Goal: Information Seeking & Learning: Find specific fact

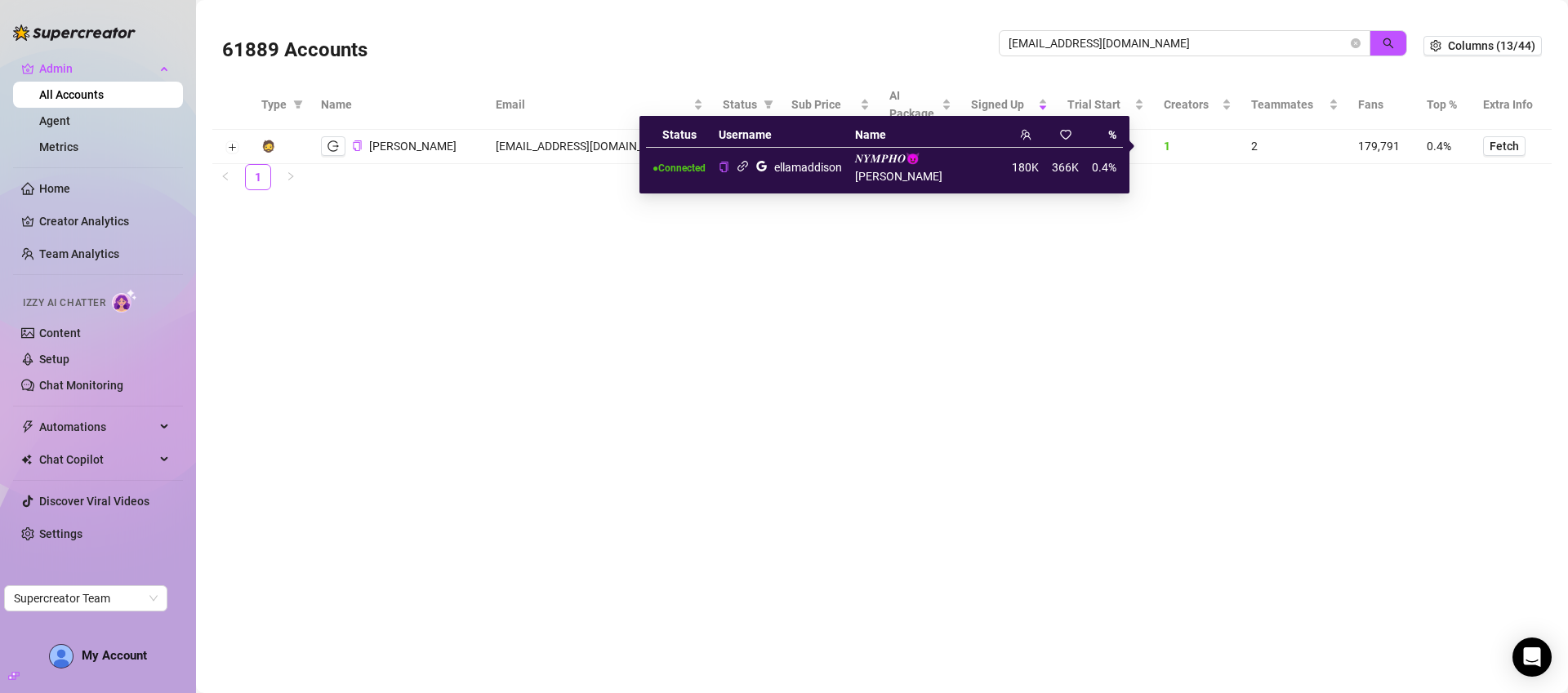
click at [842, 162] on div "ellamaddison" at bounding box center [808, 167] width 67 height 18
copy div "ellamaddison"
click at [1173, 53] on span "keeleyhadfield1@gmail.com" at bounding box center [1184, 44] width 371 height 26
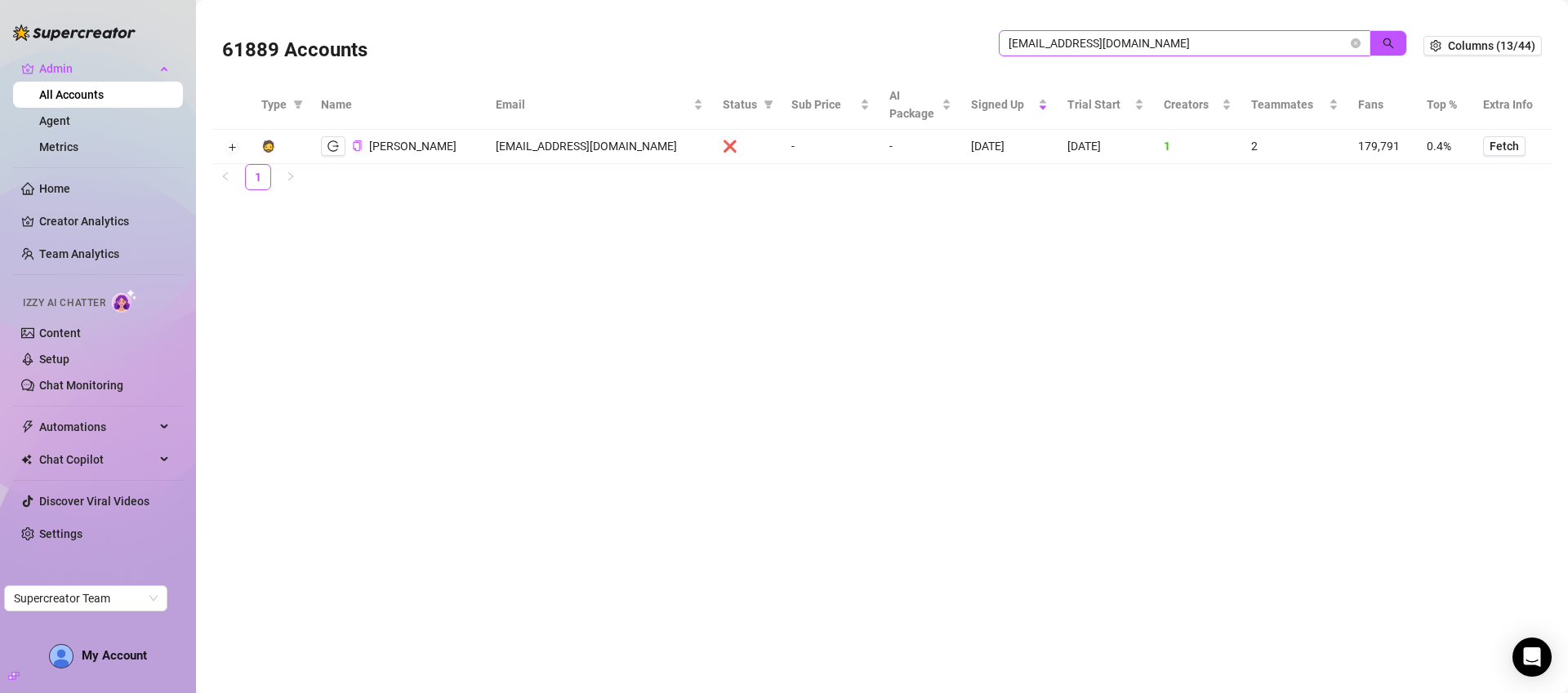
click at [1179, 52] on span "keeleyhadfield1@gmail.com" at bounding box center [1184, 44] width 371 height 26
click at [1177, 44] on input "keeleyhadfield1@gmail.com" at bounding box center [1178, 44] width 339 height 18
click at [1176, 44] on input "keeleyhadfield1@gmail.com" at bounding box center [1178, 44] width 339 height 18
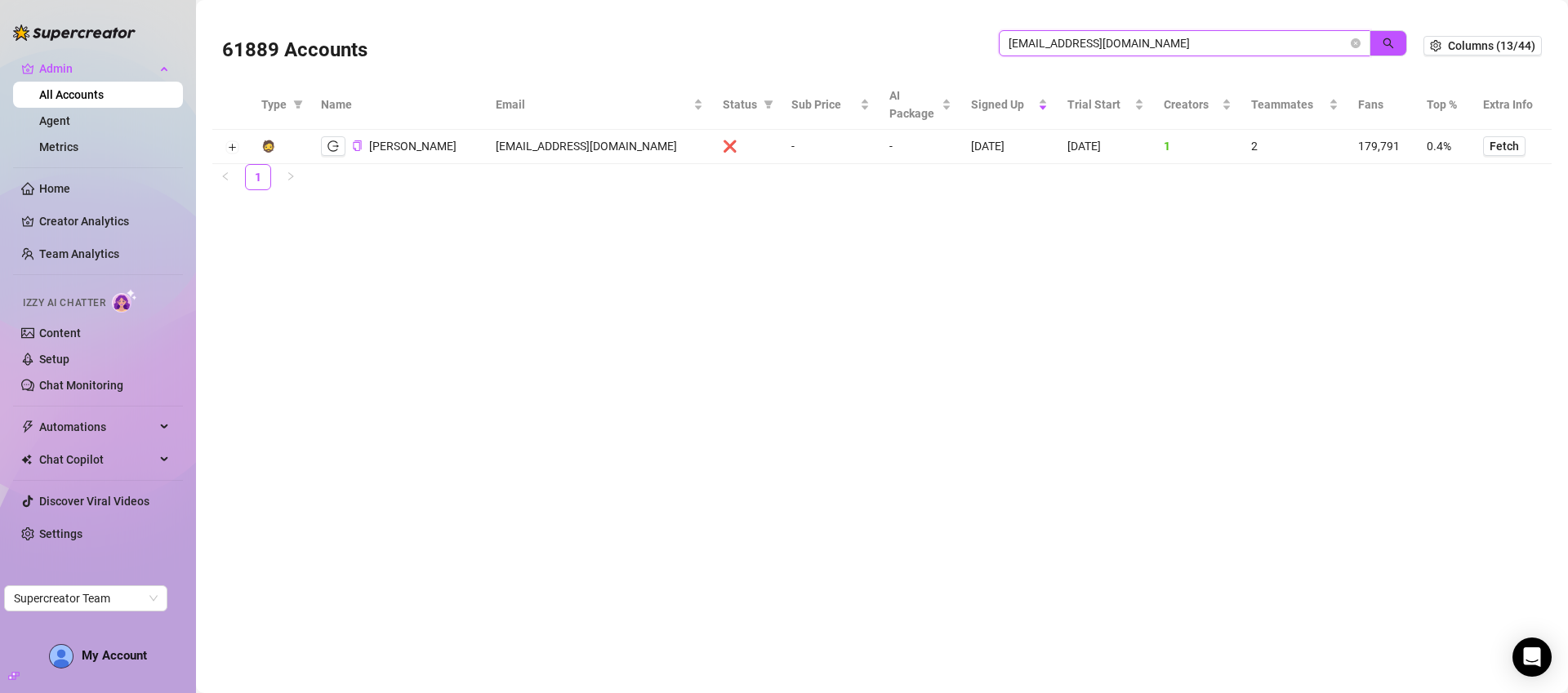
click at [1176, 44] on input "keeleyhadfield1@gmail.com" at bounding box center [1178, 44] width 339 height 18
paste input "ellamaddison"
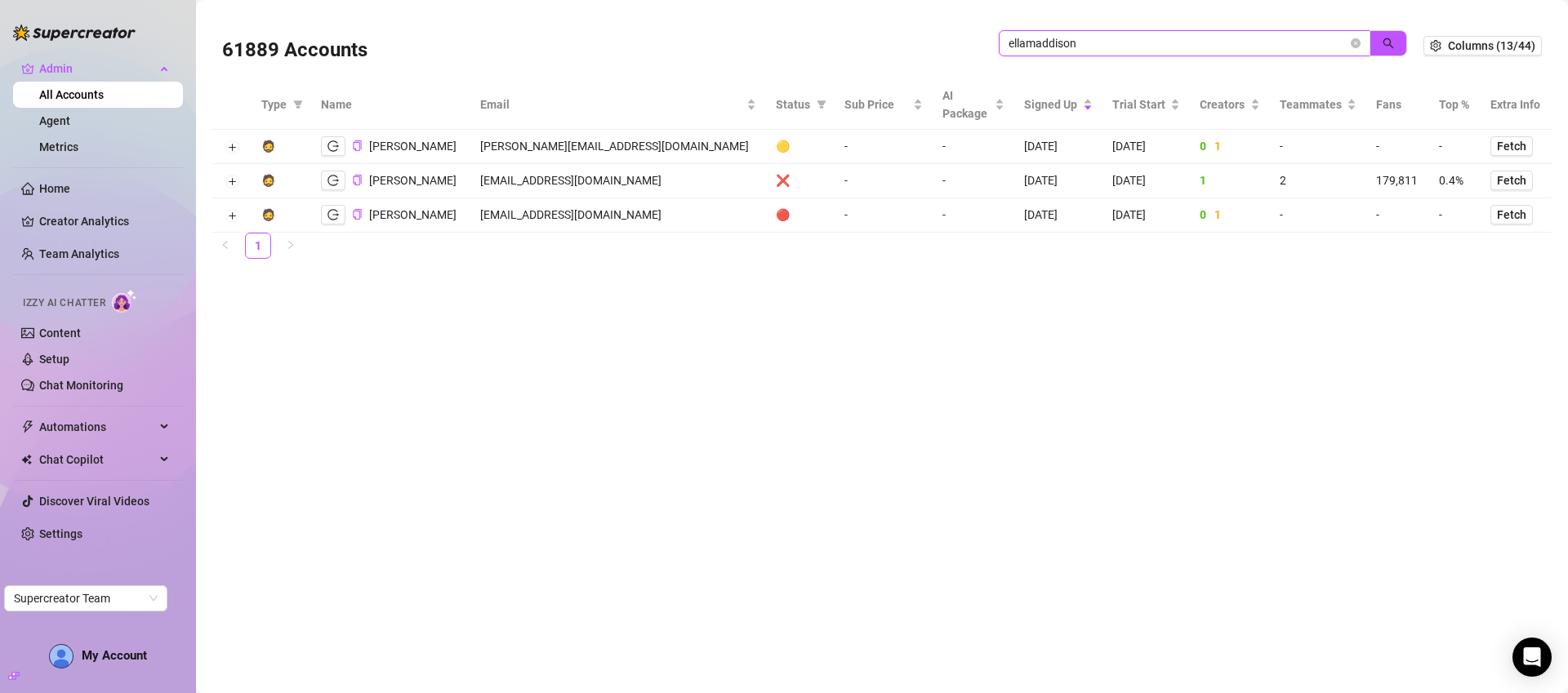
click at [1122, 36] on input "ellamaddison" at bounding box center [1178, 44] width 339 height 18
click at [1123, 38] on input "ellamaddison" at bounding box center [1178, 44] width 339 height 18
click at [1123, 39] on input "ellamaddison" at bounding box center [1178, 44] width 339 height 18
paste input "dimension.ofm@gmail.com"
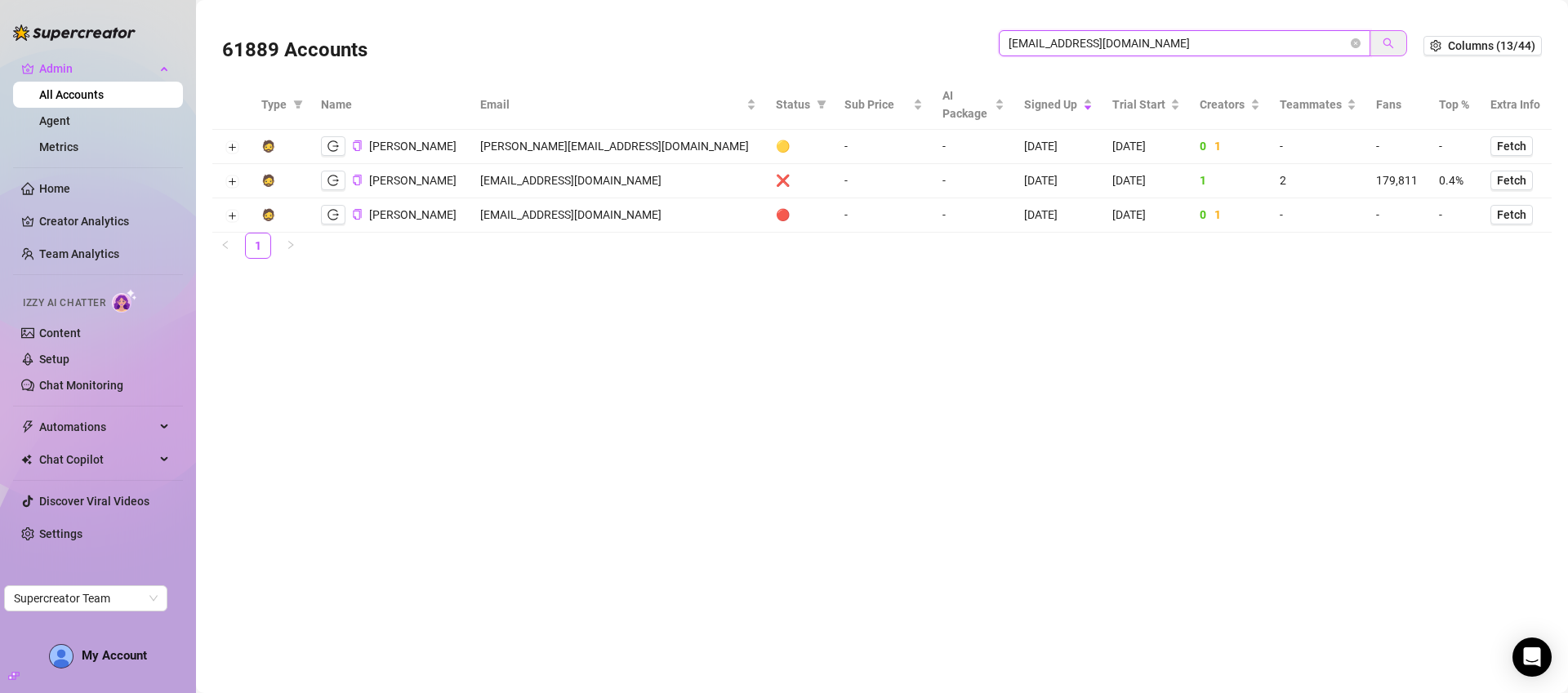
click at [1386, 38] on icon "search" at bounding box center [1389, 44] width 12 height 12
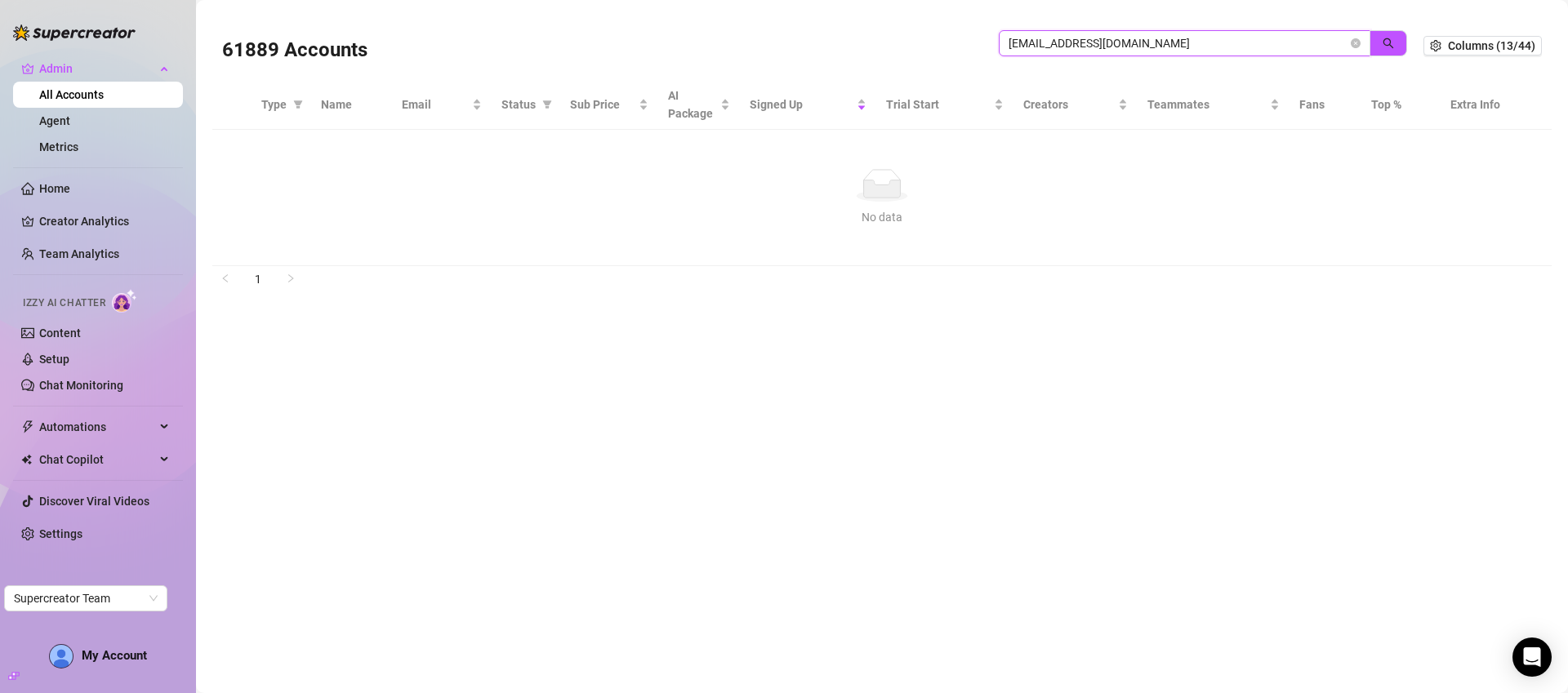
click at [1161, 42] on input "dimension.ofm@gmail.com" at bounding box center [1178, 44] width 339 height 18
click at [1159, 42] on input "dimension.ofm@gmail.com" at bounding box center [1178, 44] width 339 height 18
paste input "[PERSON_NAME]"
click at [1388, 35] on button "button" at bounding box center [1388, 44] width 38 height 26
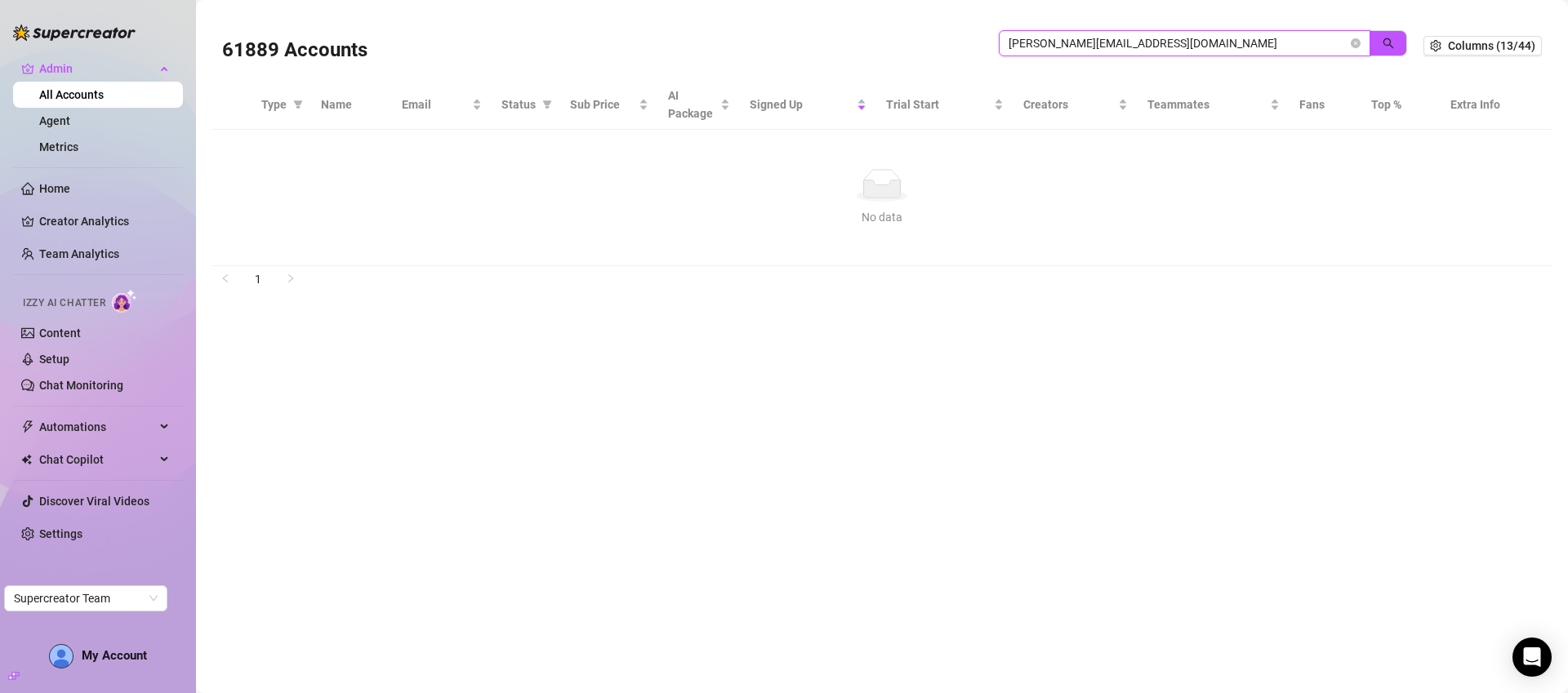
drag, startPoint x: 1062, startPoint y: 40, endPoint x: 859, endPoint y: 46, distance: 203.1
click at [859, 46] on div "61889 Accounts susanna@dimension-mgmt.com" at bounding box center [823, 46] width 1202 height 55
type input "[DOMAIN_NAME]"
click at [1358, 45] on icon "close-circle" at bounding box center [1355, 44] width 10 height 10
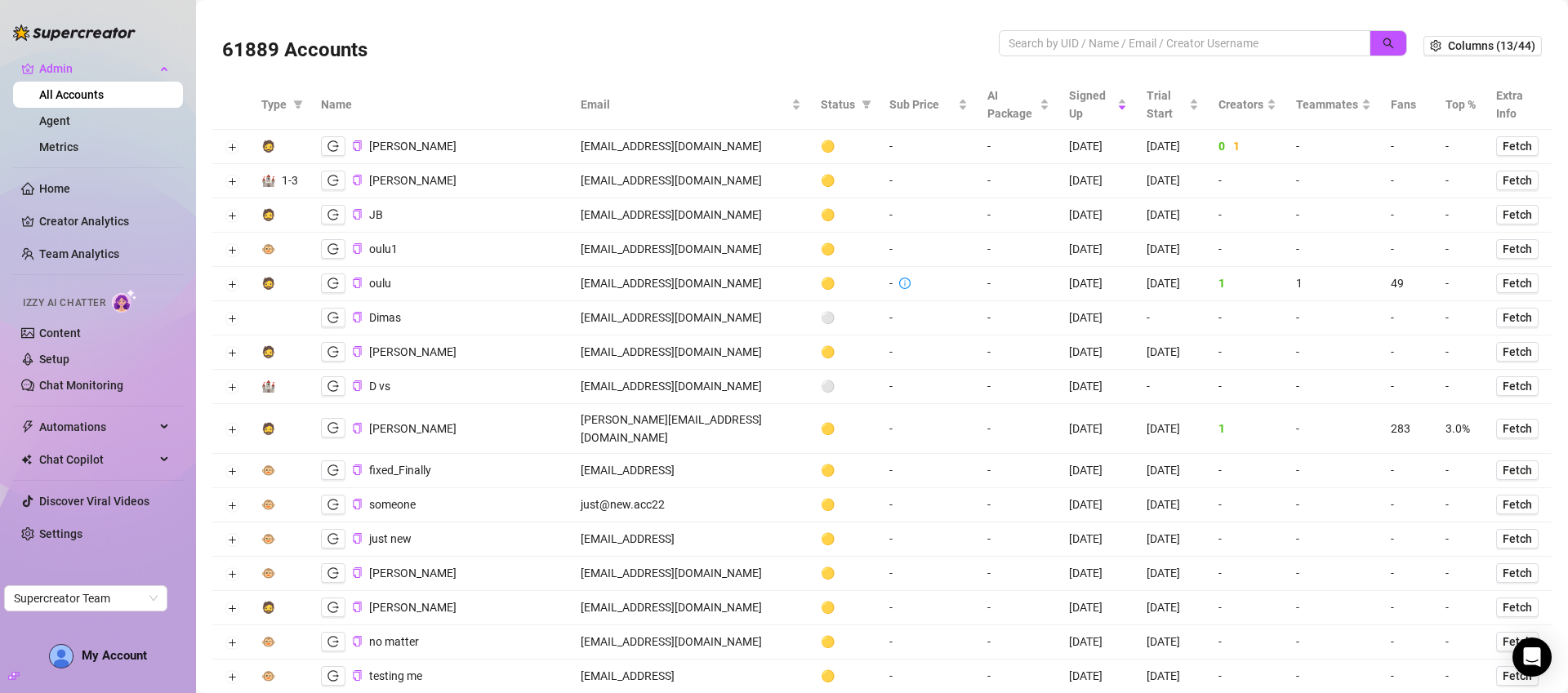
click at [1062, 56] on div at bounding box center [1203, 52] width 408 height 44
click at [1110, 41] on input "search" at bounding box center [1178, 44] width 339 height 18
paste input "[PERSON_NAME][EMAIL_ADDRESS][DOMAIN_NAME]"
type input "[PERSON_NAME][EMAIL_ADDRESS][DOMAIN_NAME]"
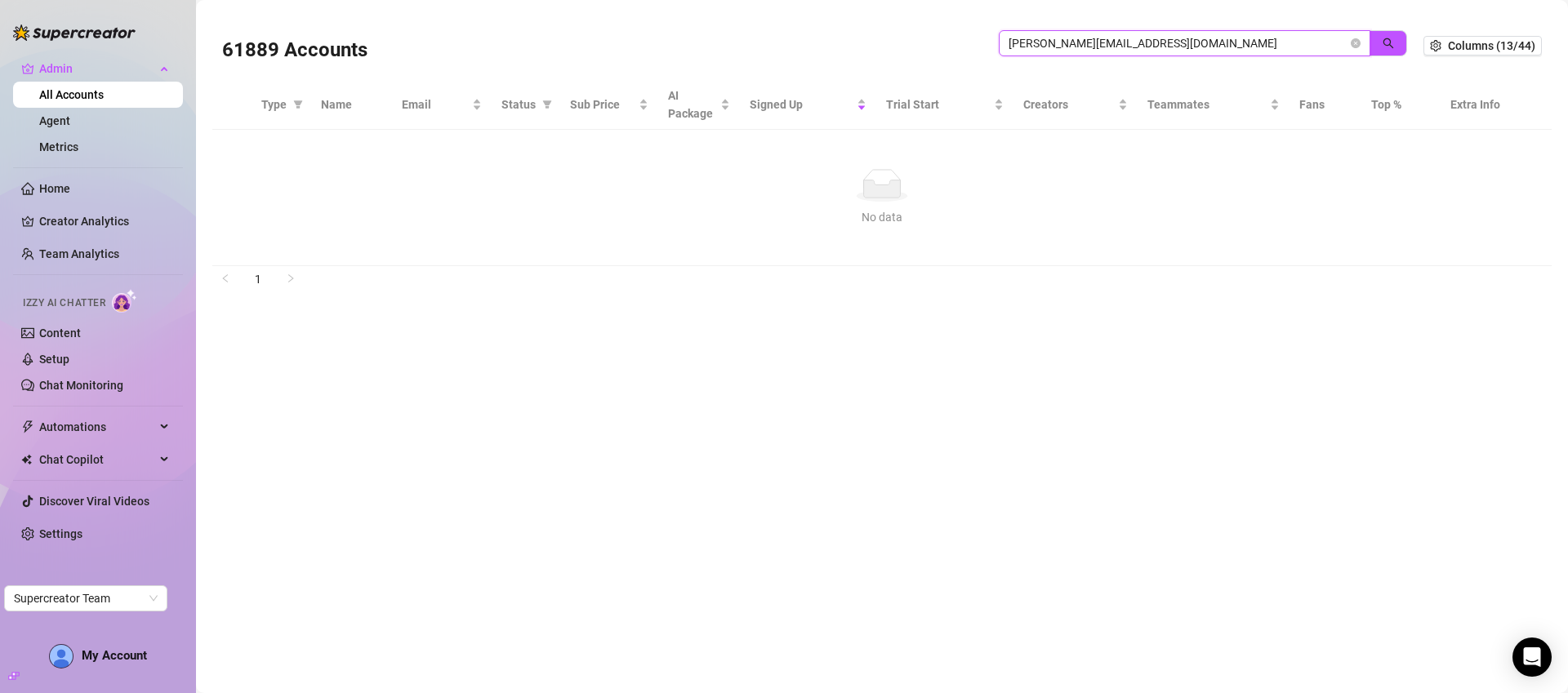
drag, startPoint x: 1359, startPoint y: 41, endPoint x: 1260, endPoint y: 58, distance: 100.4
click at [1359, 41] on icon "close-circle" at bounding box center [1355, 44] width 10 height 10
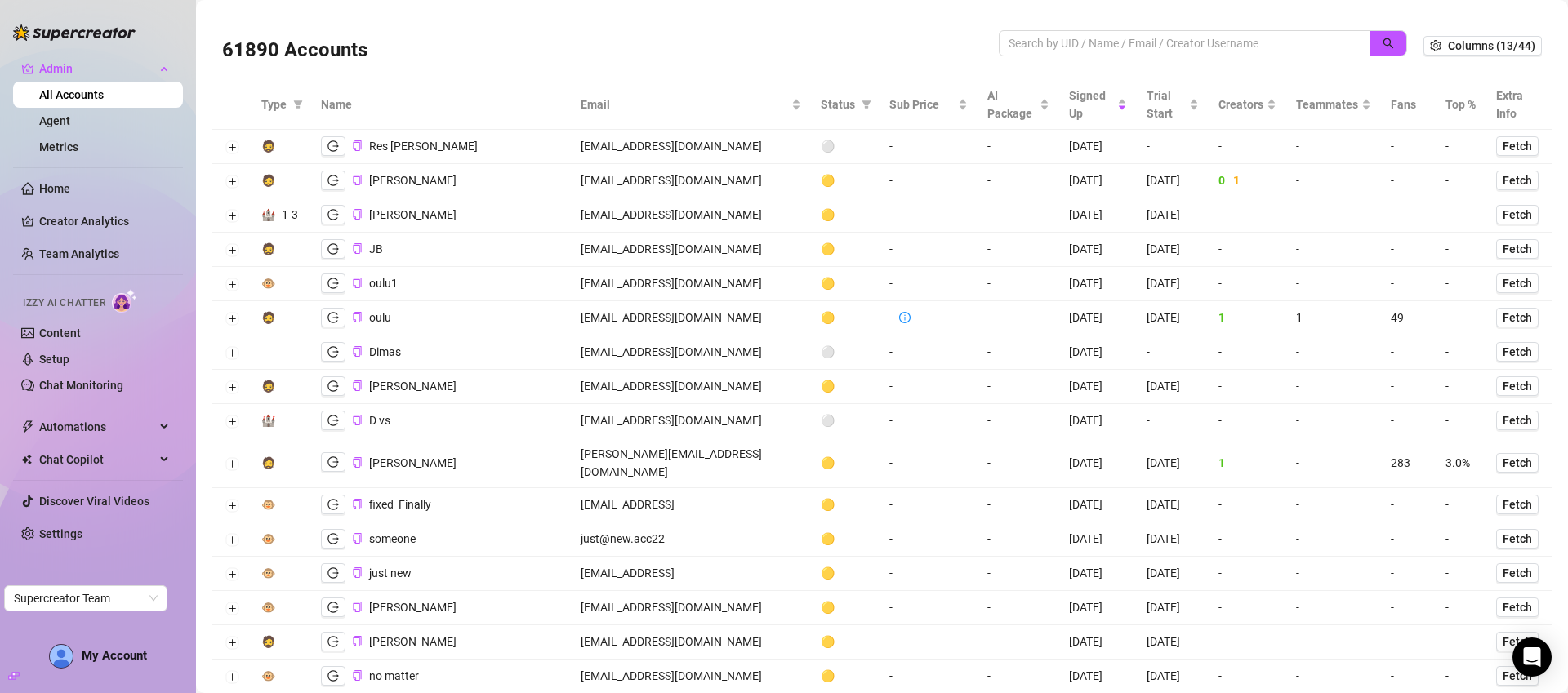
click at [1278, 23] on div "61890 Accounts" at bounding box center [823, 46] width 1202 height 55
click at [1283, 45] on input "search" at bounding box center [1178, 44] width 339 height 18
paste input "[PERSON_NAME][EMAIL_ADDRESS][DOMAIN_NAME]"
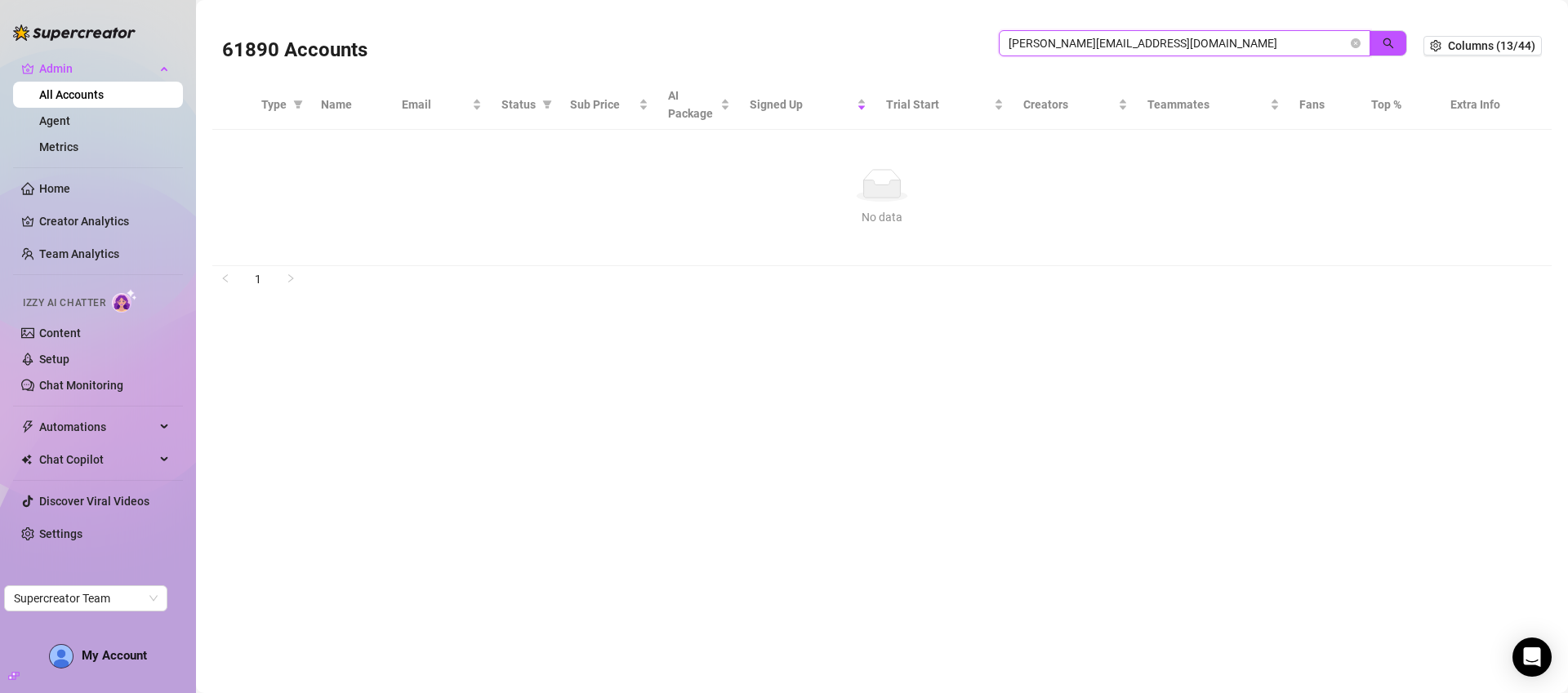
drag, startPoint x: 1059, startPoint y: 44, endPoint x: 983, endPoint y: 40, distance: 76.1
click at [983, 40] on div "61890 Accounts [PERSON_NAME][EMAIL_ADDRESS][DOMAIN_NAME]" at bounding box center [823, 46] width 1202 height 55
click at [1401, 41] on button "button" at bounding box center [1388, 44] width 38 height 26
click at [1398, 41] on button "button" at bounding box center [1388, 44] width 38 height 26
click at [1169, 58] on div "[DOMAIN_NAME]" at bounding box center [1203, 52] width 408 height 44
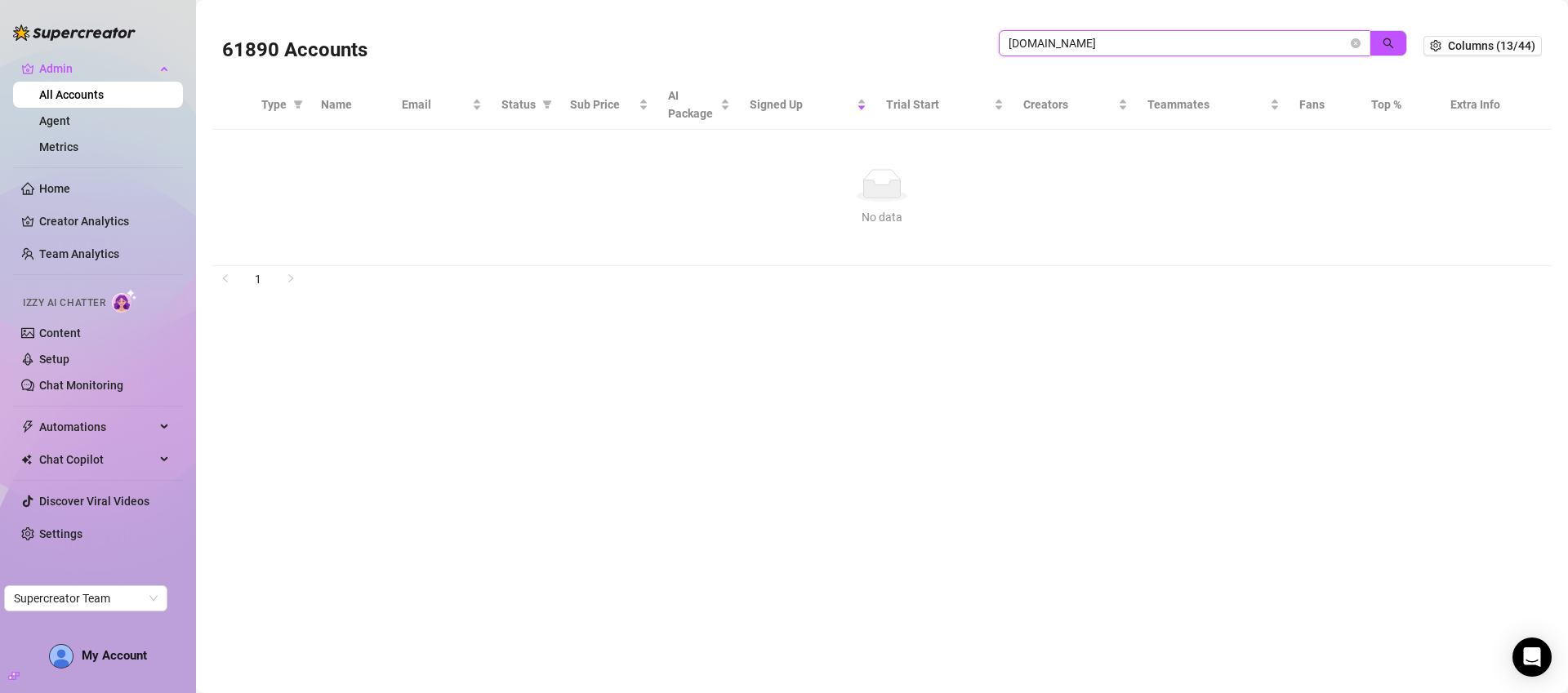
click at [1169, 49] on input "[DOMAIN_NAME]" at bounding box center [1178, 44] width 339 height 18
paste input "[EMAIL_ADDRESS]"
click at [1383, 40] on icon "search" at bounding box center [1389, 44] width 12 height 12
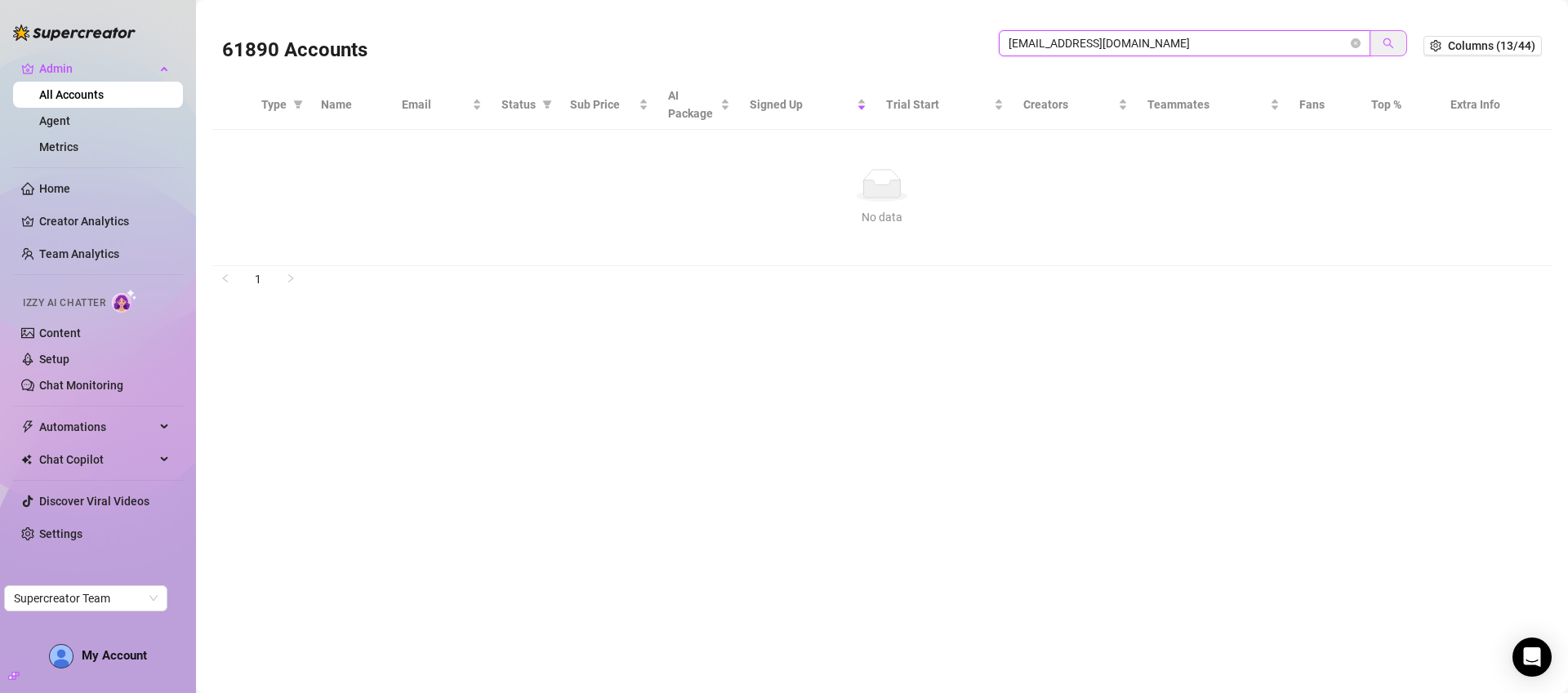
click at [1393, 42] on icon "search" at bounding box center [1389, 44] width 12 height 12
click at [1402, 28] on div "61890 Accounts [EMAIL_ADDRESS][DOMAIN_NAME]" at bounding box center [823, 46] width 1202 height 55
click at [1390, 40] on icon "search" at bounding box center [1389, 44] width 12 height 12
click at [1154, 41] on input "[EMAIL_ADDRESS][DOMAIN_NAME]" at bounding box center [1178, 44] width 339 height 18
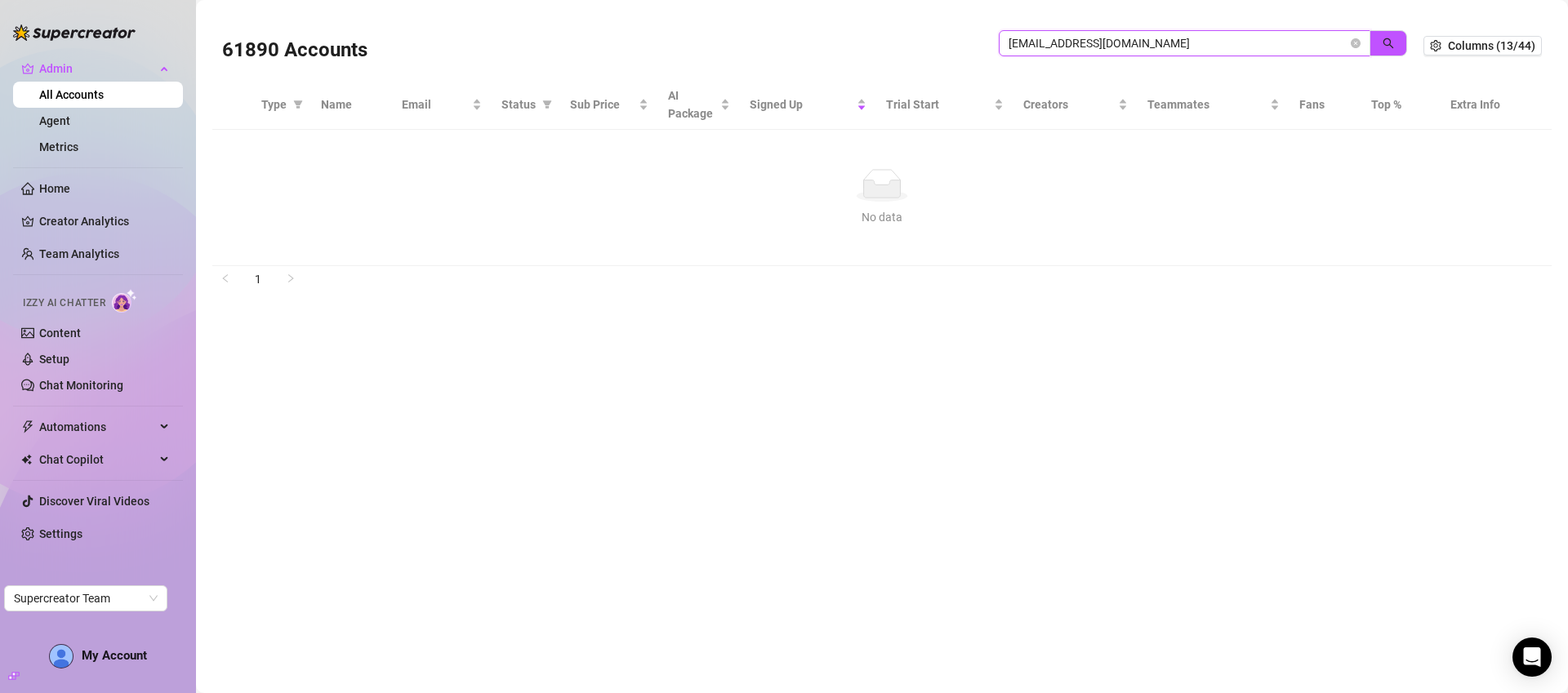
click at [1154, 41] on input "[EMAIL_ADDRESS][DOMAIN_NAME]" at bounding box center [1178, 44] width 339 height 18
paste input "[PERSON_NAME]"
drag, startPoint x: 1184, startPoint y: 40, endPoint x: 1050, endPoint y: 51, distance: 134.5
click at [1050, 51] on input "[PERSON_NAME][EMAIL_ADDRESS][DOMAIN_NAME]" at bounding box center [1178, 44] width 339 height 18
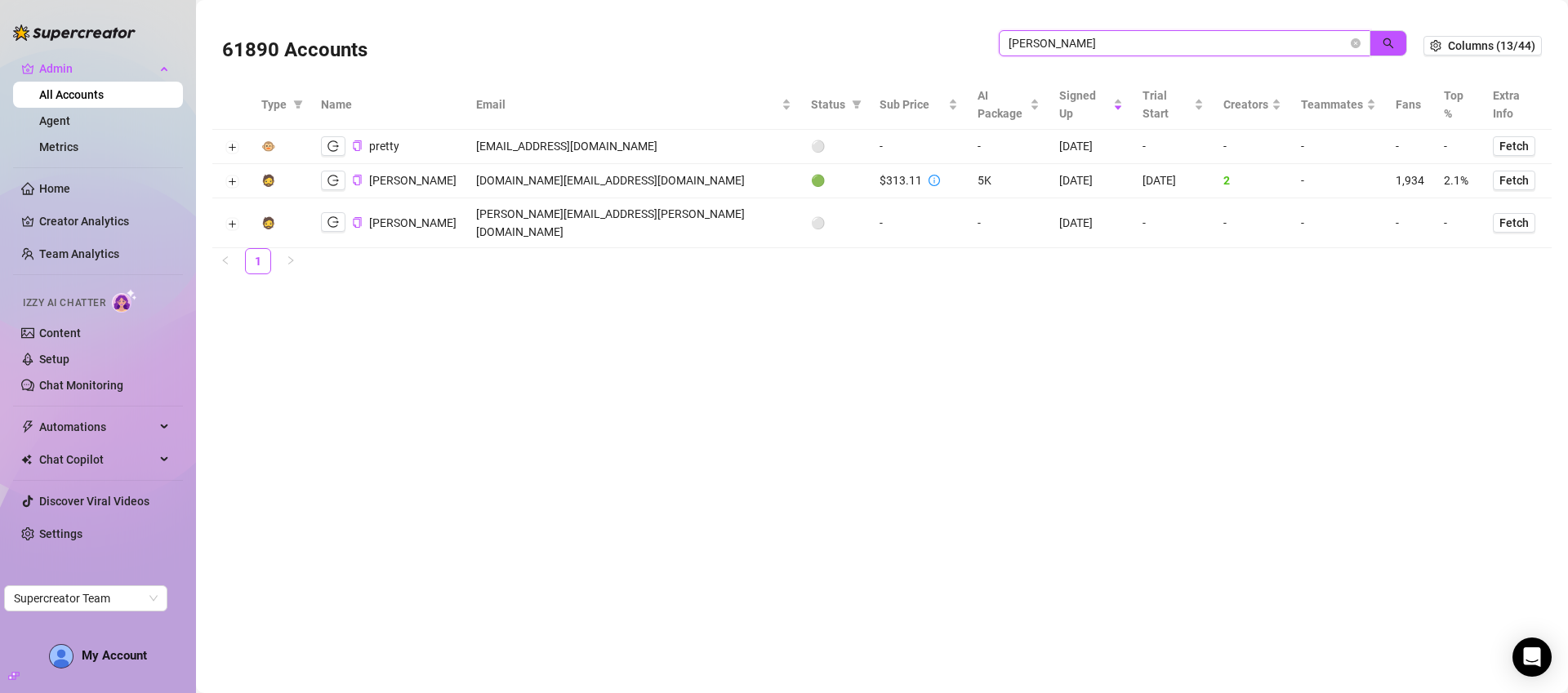
click at [1095, 49] on input "[PERSON_NAME]" at bounding box center [1178, 44] width 339 height 18
paste input "@[DOMAIN_NAME]"
drag, startPoint x: 1060, startPoint y: 48, endPoint x: 902, endPoint y: 32, distance: 158.8
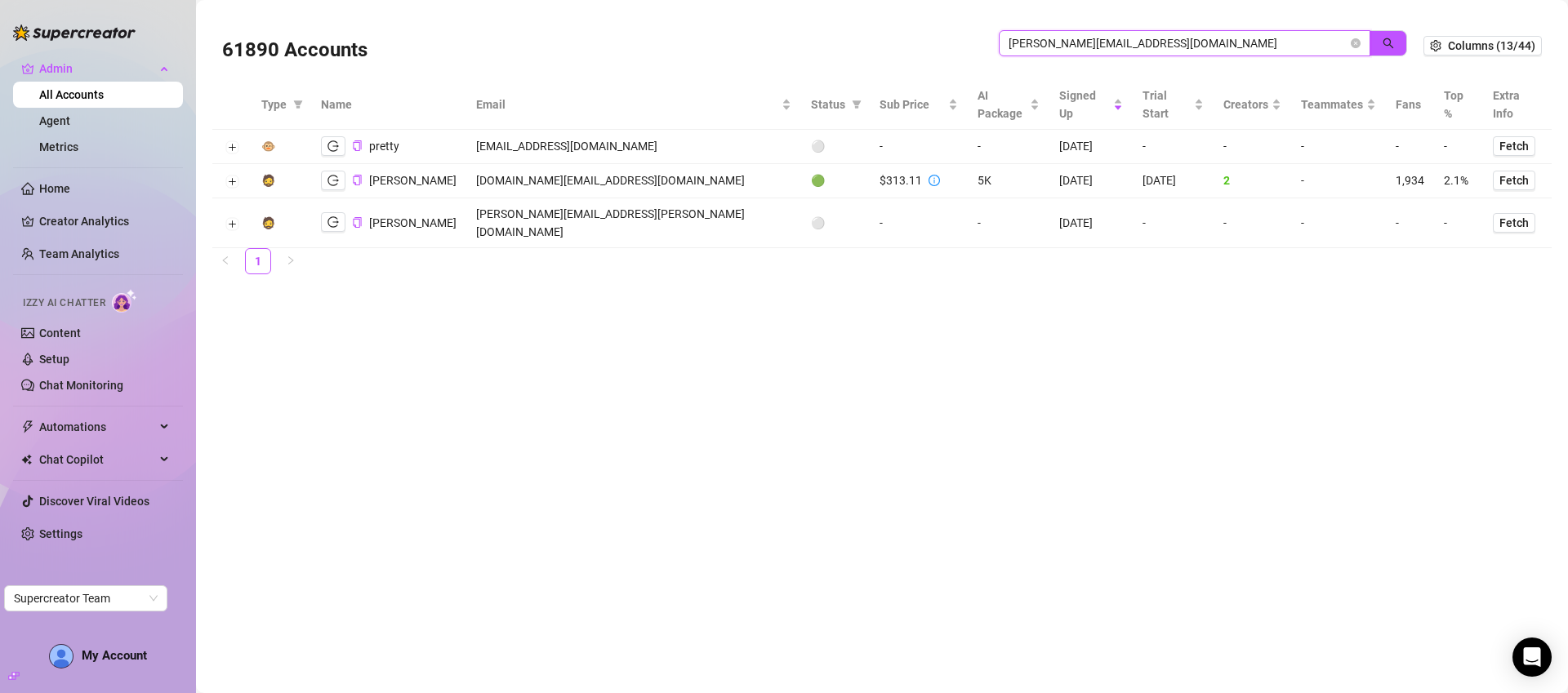
click at [902, 32] on div "61890 Accounts [PERSON_NAME][EMAIL_ADDRESS][DOMAIN_NAME]" at bounding box center [823, 46] width 1202 height 55
drag, startPoint x: 1141, startPoint y: 45, endPoint x: 1064, endPoint y: 40, distance: 77.2
click at [1064, 40] on input "[DOMAIN_NAME]" at bounding box center [1178, 44] width 339 height 18
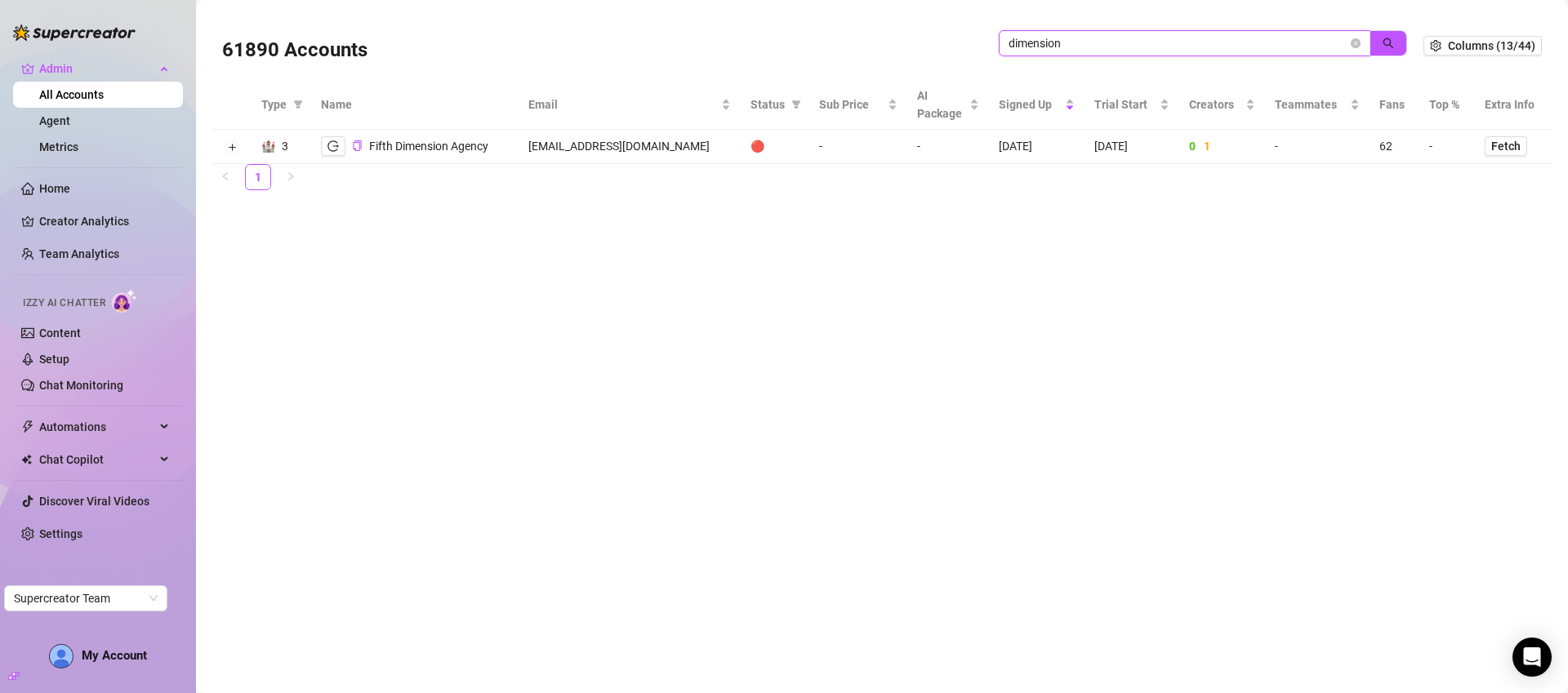
click at [1261, 45] on input "dimension" at bounding box center [1178, 44] width 339 height 18
click at [1260, 45] on input "dimension" at bounding box center [1178, 44] width 339 height 18
paste input "[EMAIL_ADDRESS][DOMAIN_NAME]"
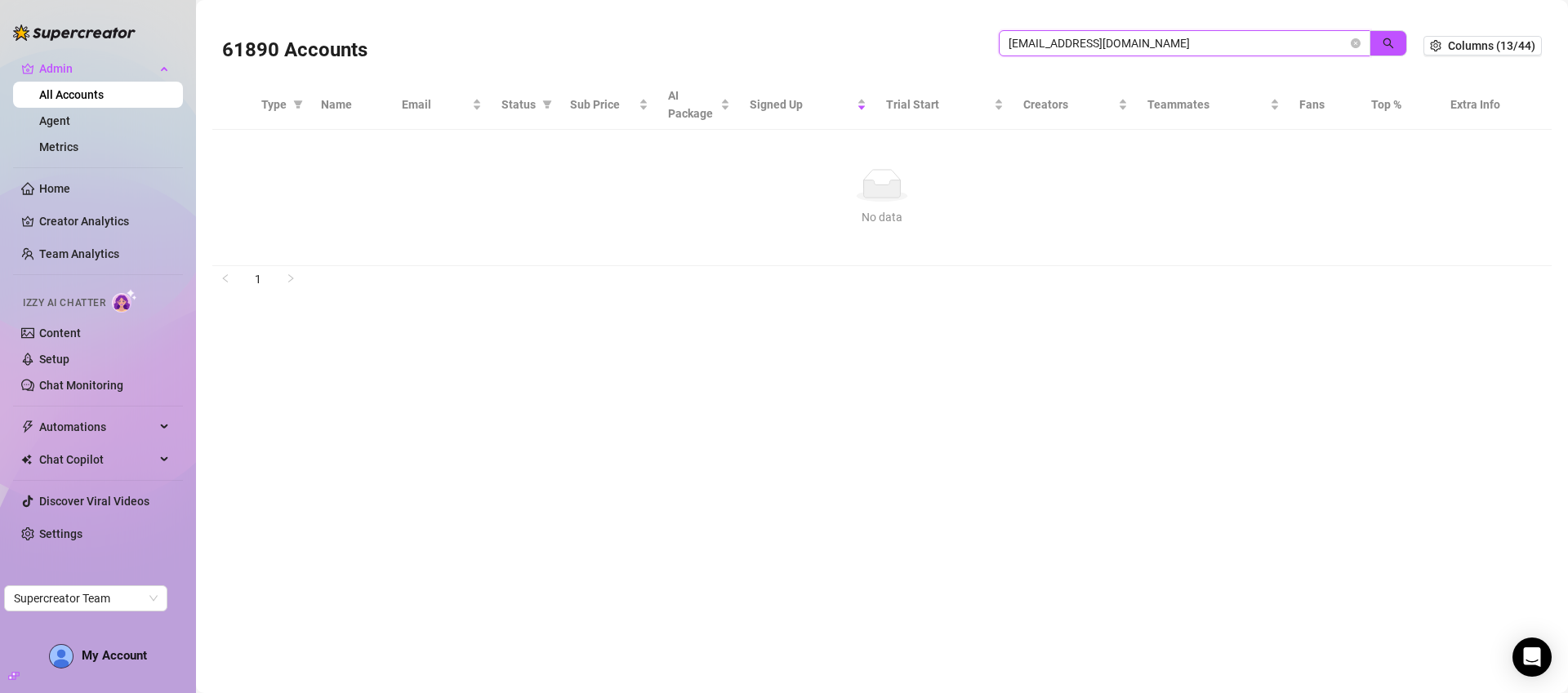
click at [1178, 42] on input "[EMAIL_ADDRESS][DOMAIN_NAME]" at bounding box center [1178, 44] width 339 height 18
type input "prestige"
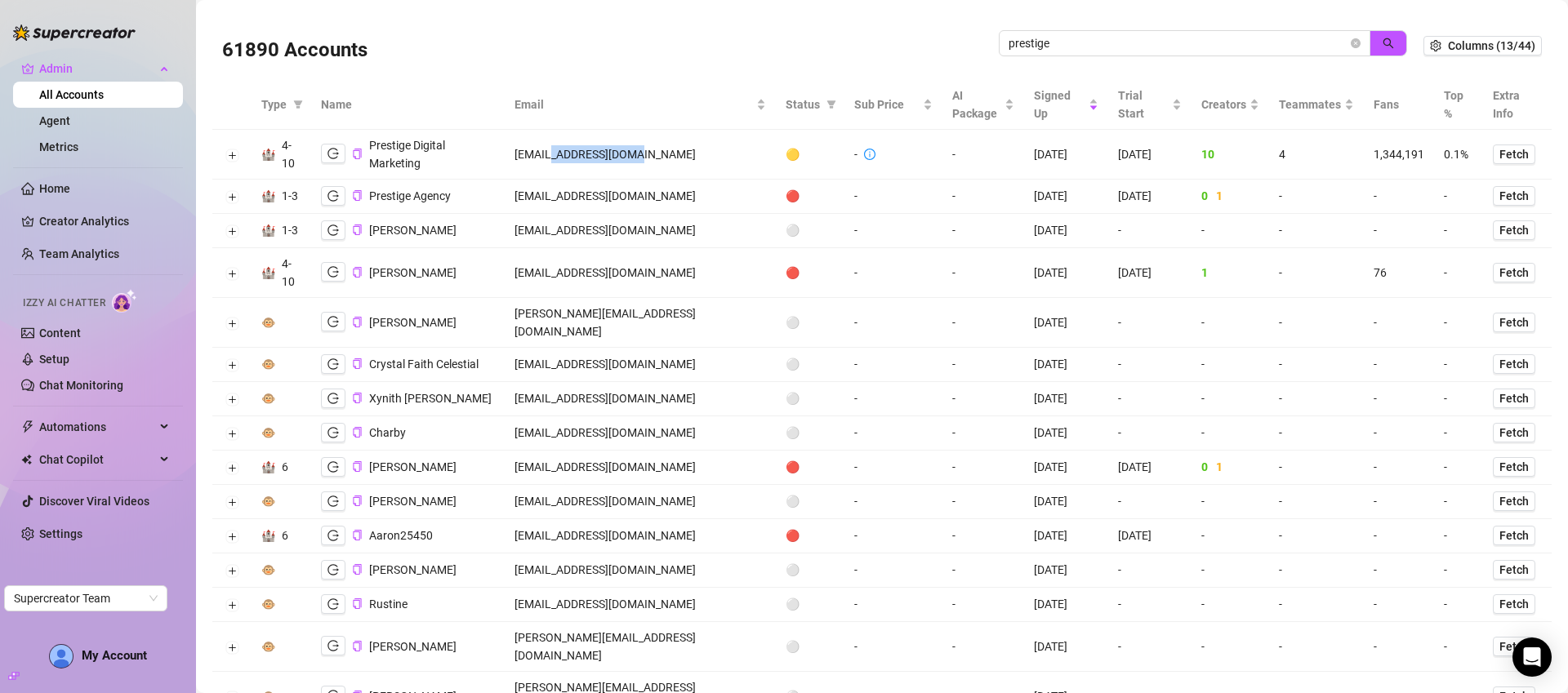
drag, startPoint x: 649, startPoint y: 156, endPoint x: 566, endPoint y: 154, distance: 83.0
click at [566, 154] on td "[EMAIL_ADDRESS][DOMAIN_NAME]" at bounding box center [640, 154] width 271 height 50
copy td "[DOMAIN_NAME]"
